Goal: Information Seeking & Learning: Learn about a topic

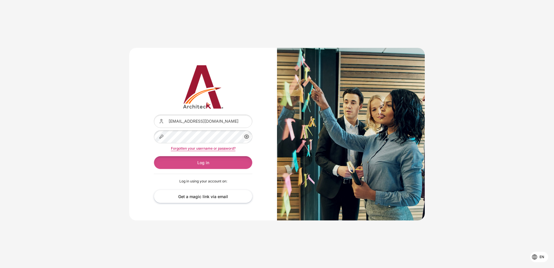
click at [224, 162] on button "Log in" at bounding box center [203, 162] width 99 height 13
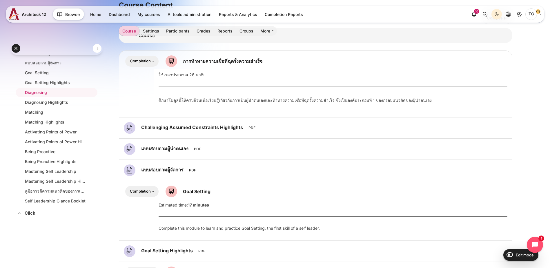
scroll to position [39, 0]
